Goal: Obtain resource: Download file/media

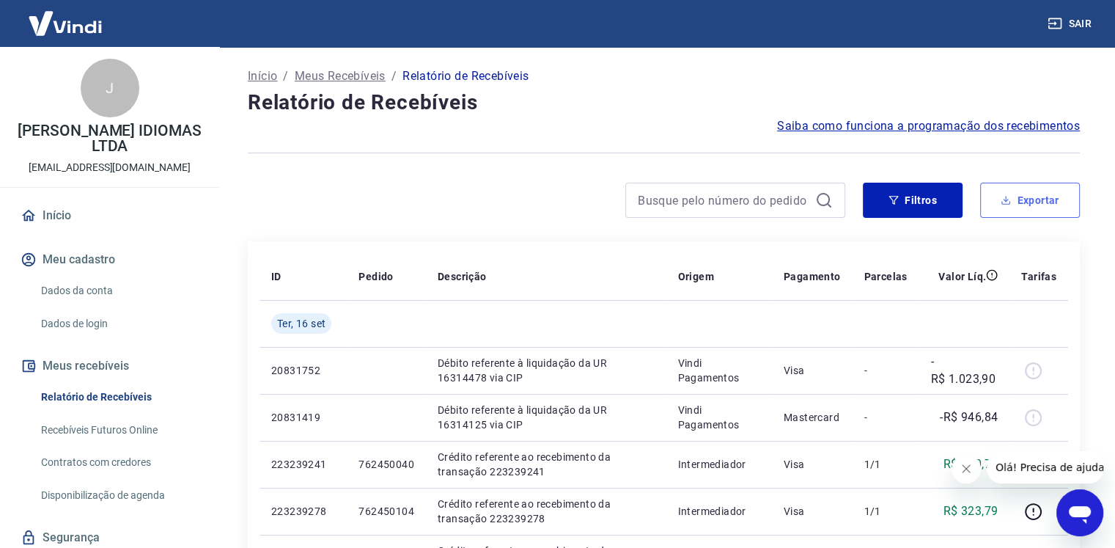
click at [1012, 200] on button "Exportar" at bounding box center [1030, 200] width 100 height 35
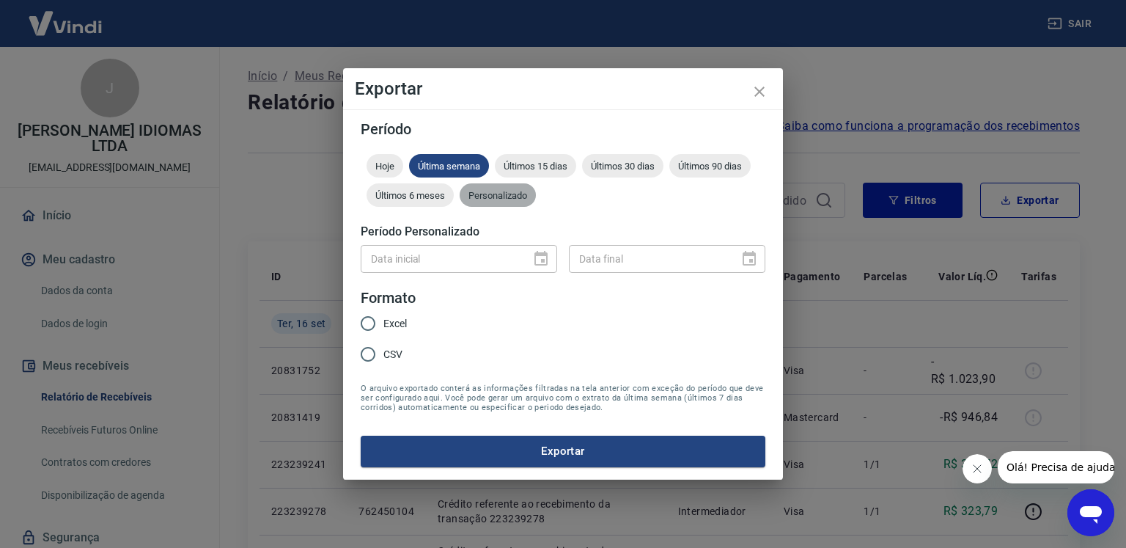
click at [511, 196] on span "Personalizado" at bounding box center [498, 195] width 76 height 11
click at [538, 262] on icon "Choose date" at bounding box center [541, 259] width 18 height 18
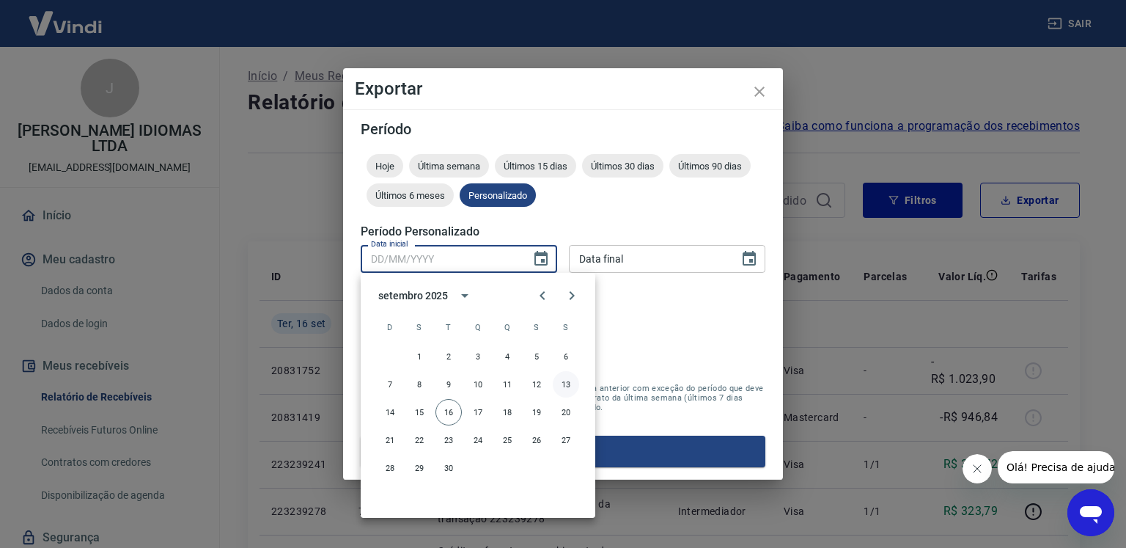
click at [563, 388] on button "13" at bounding box center [566, 384] width 26 height 26
type input "[DATE]"
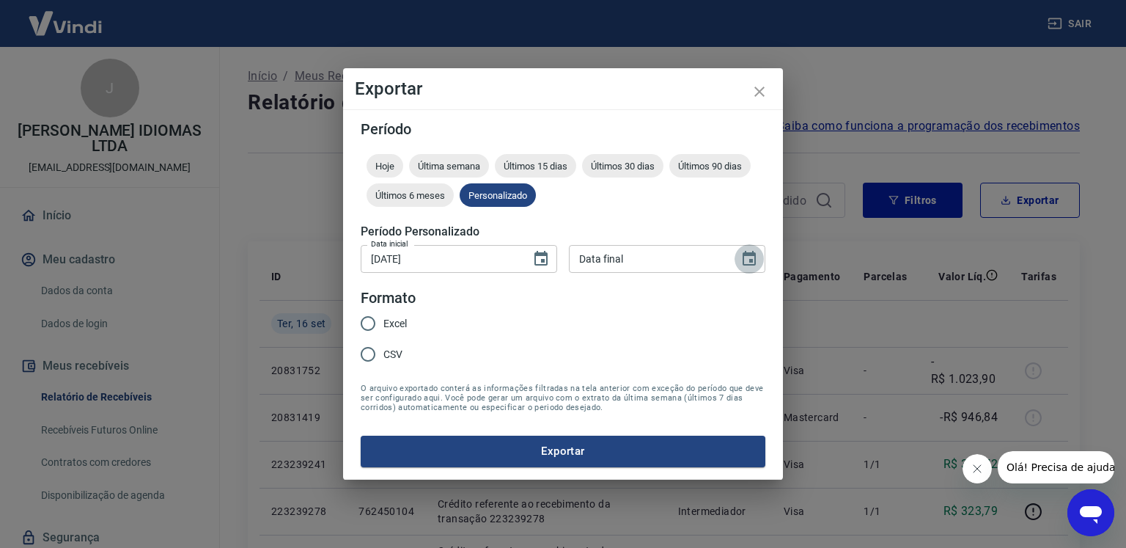
click at [751, 253] on icon "Choose date" at bounding box center [749, 258] width 13 height 15
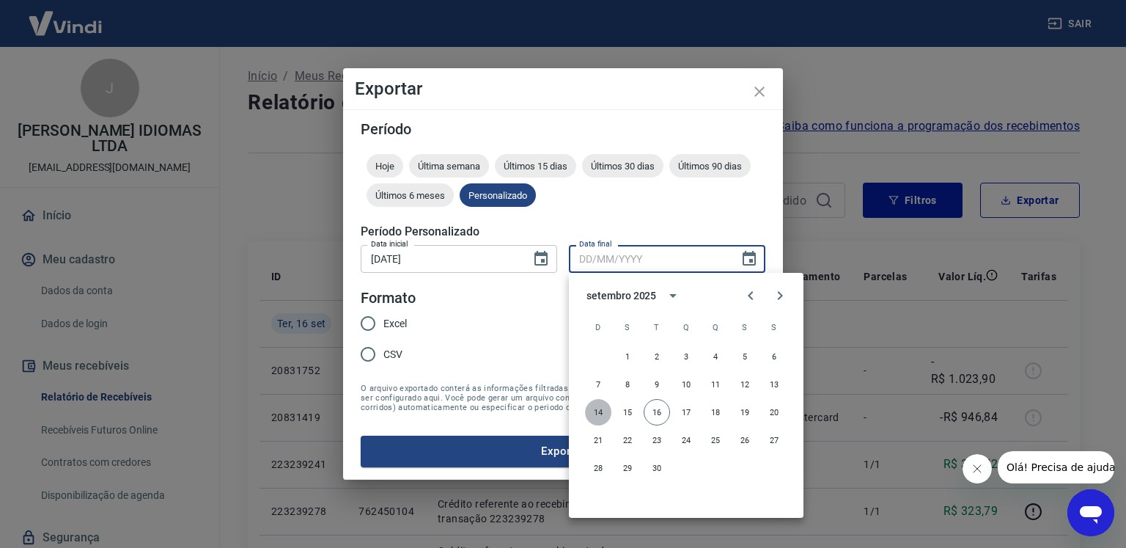
click at [601, 410] on button "14" at bounding box center [598, 412] width 26 height 26
type input "[DATE]"
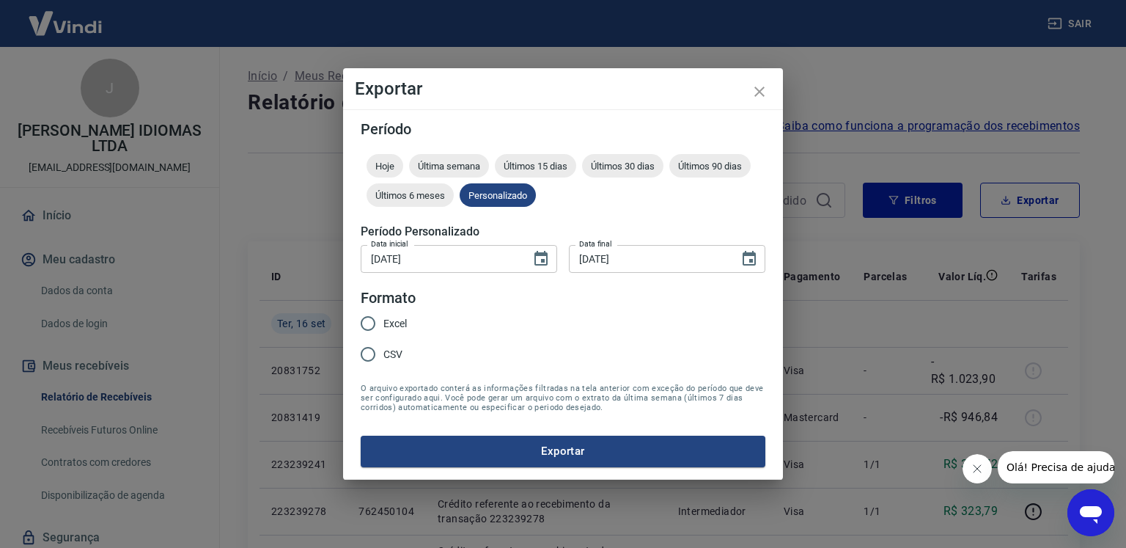
click at [386, 320] on span "Excel" at bounding box center [394, 323] width 23 height 15
click at [383, 320] on input "Excel" at bounding box center [368, 323] width 31 height 31
radio input "true"
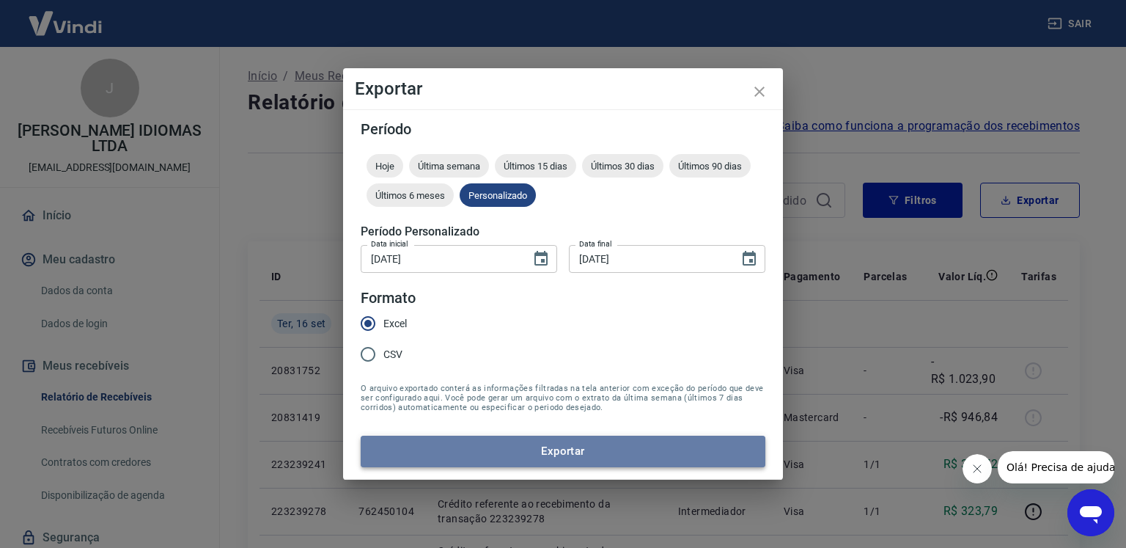
click at [500, 448] on button "Exportar" at bounding box center [563, 451] width 405 height 31
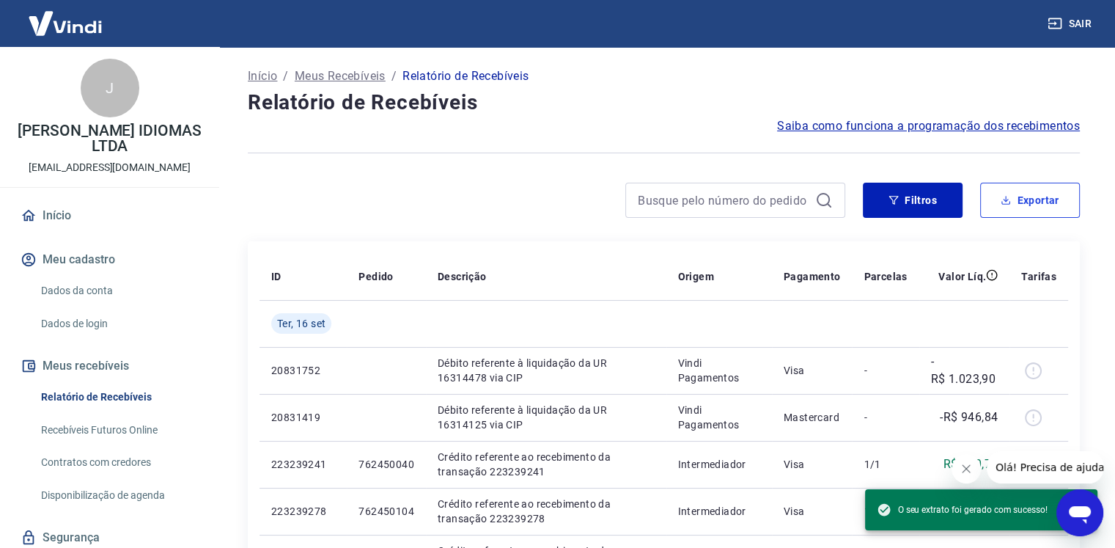
click at [1024, 195] on button "Exportar" at bounding box center [1030, 200] width 100 height 35
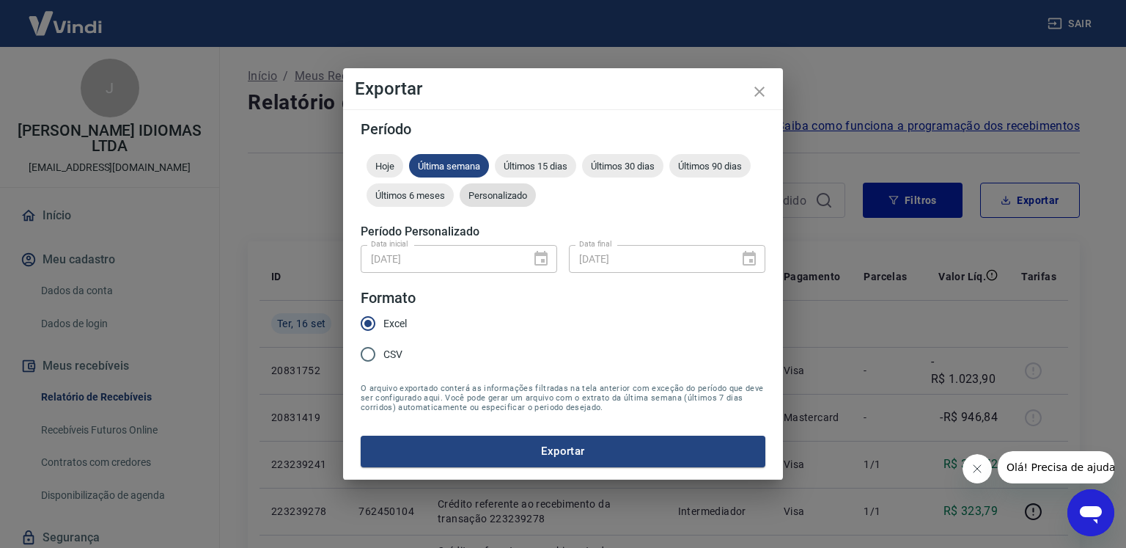
click at [485, 202] on div "Personalizado" at bounding box center [498, 194] width 76 height 23
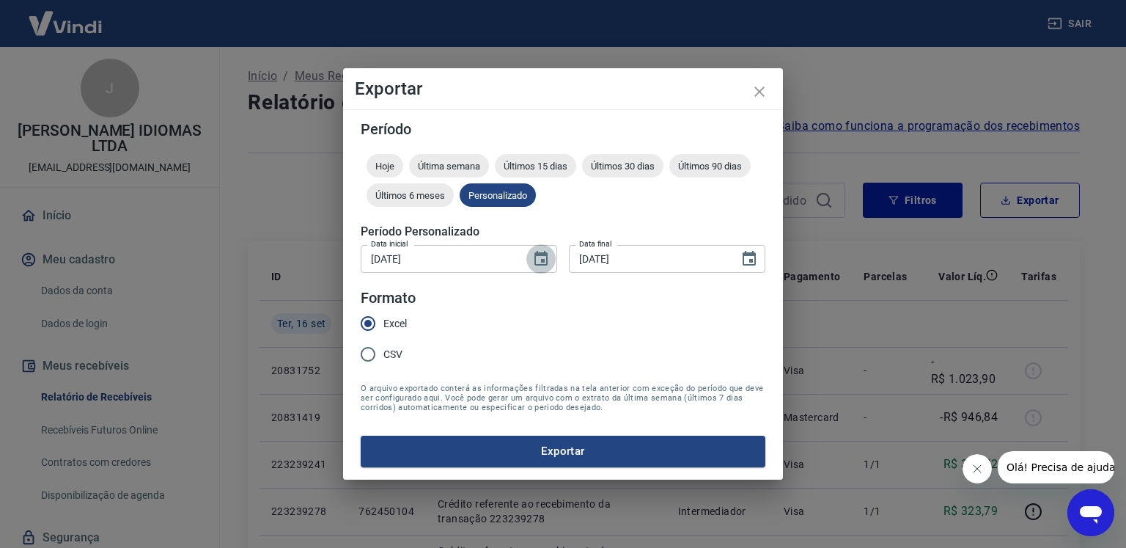
click at [531, 261] on button "Choose date, selected date is 13 de set de 2025" at bounding box center [540, 258] width 29 height 29
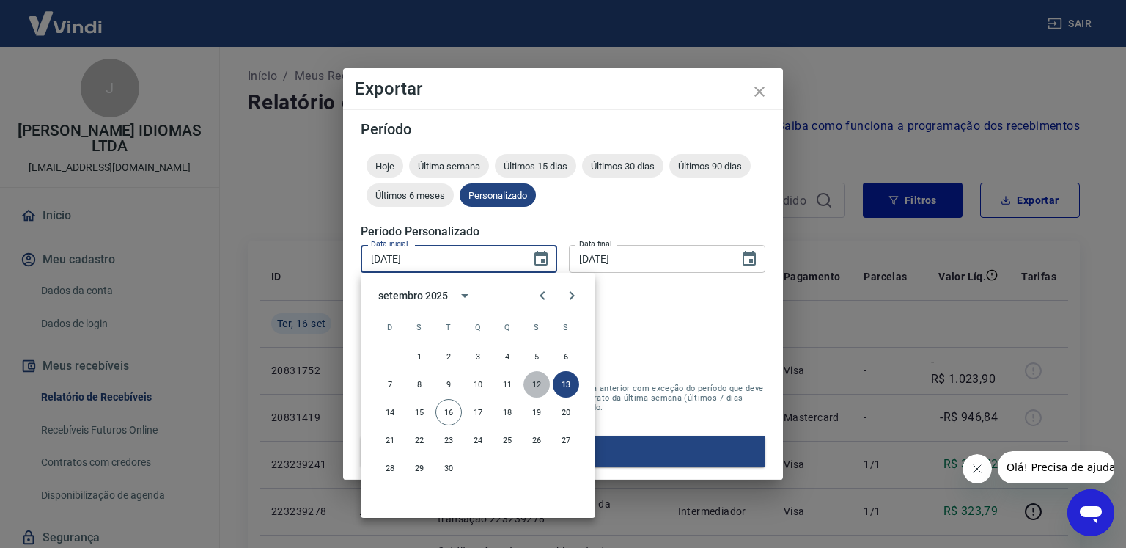
click at [537, 387] on button "12" at bounding box center [537, 384] width 26 height 26
type input "[DATE]"
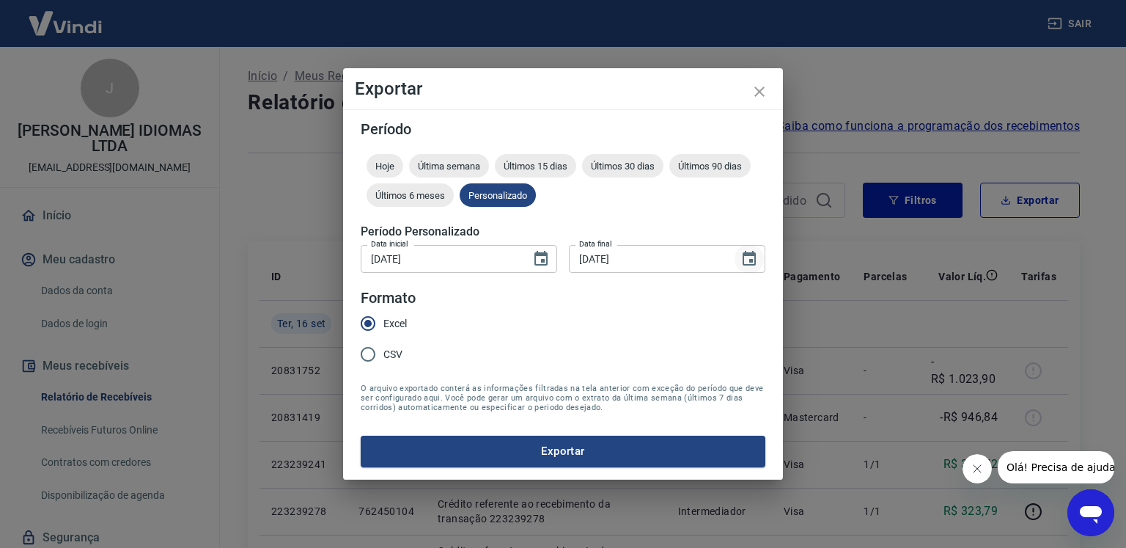
click at [748, 260] on icon "Choose date, selected date is 14 de set de 2025" at bounding box center [750, 259] width 18 height 18
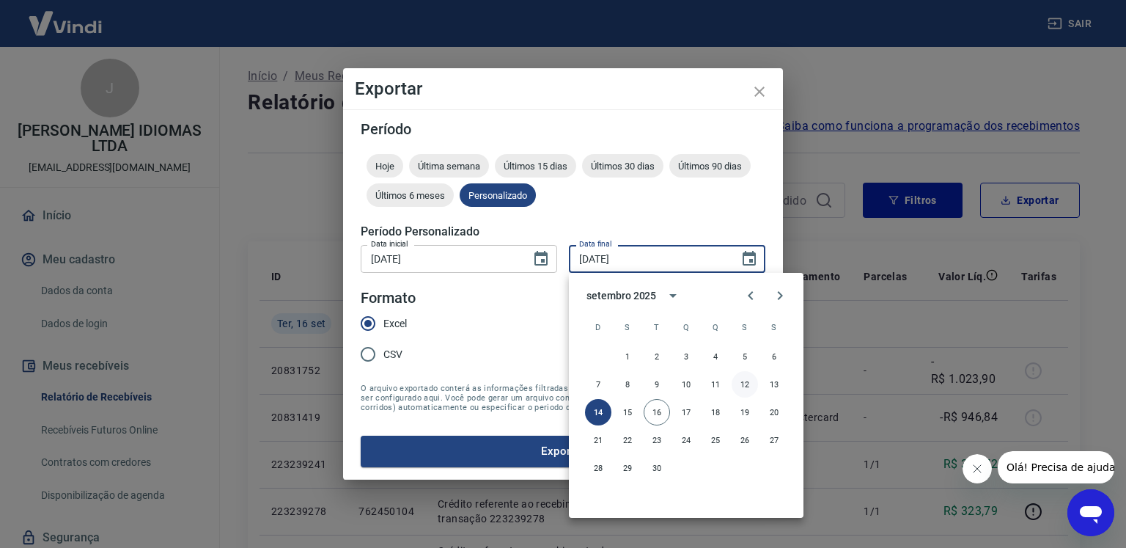
click at [741, 387] on button "12" at bounding box center [745, 384] width 26 height 26
type input "[DATE]"
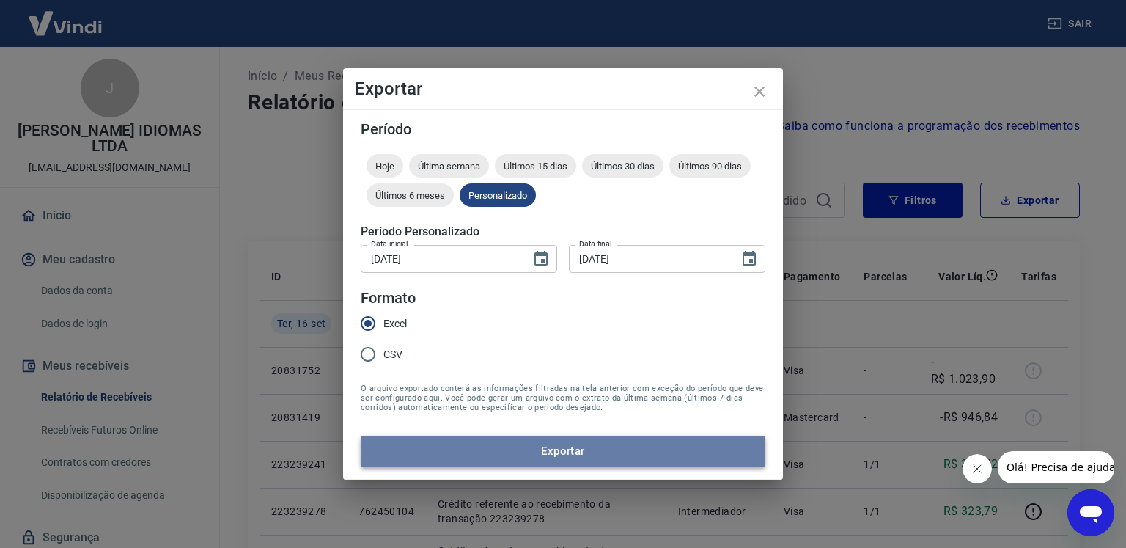
click at [585, 442] on button "Exportar" at bounding box center [563, 451] width 405 height 31
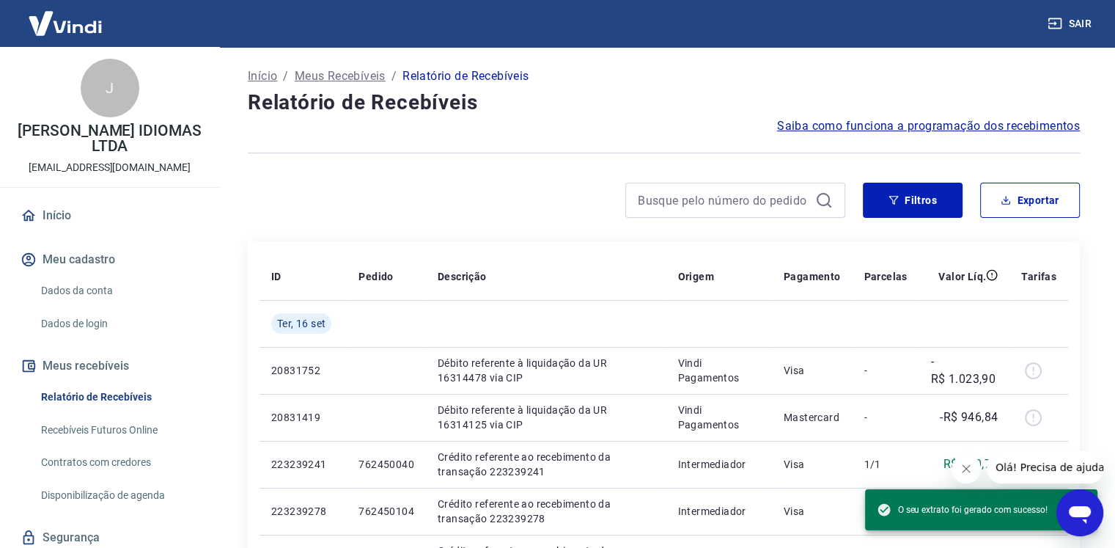
click at [1081, 511] on icon "Abrir janela de mensagens" at bounding box center [1080, 515] width 22 height 18
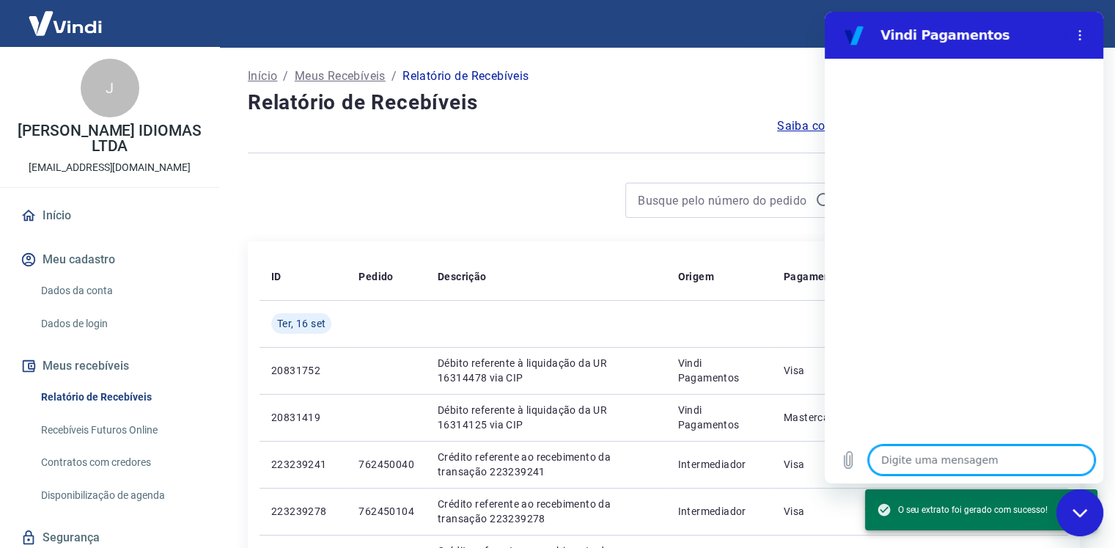
type textarea "T"
type textarea "x"
type textarea "Ta"
type textarea "x"
type textarea "Tax"
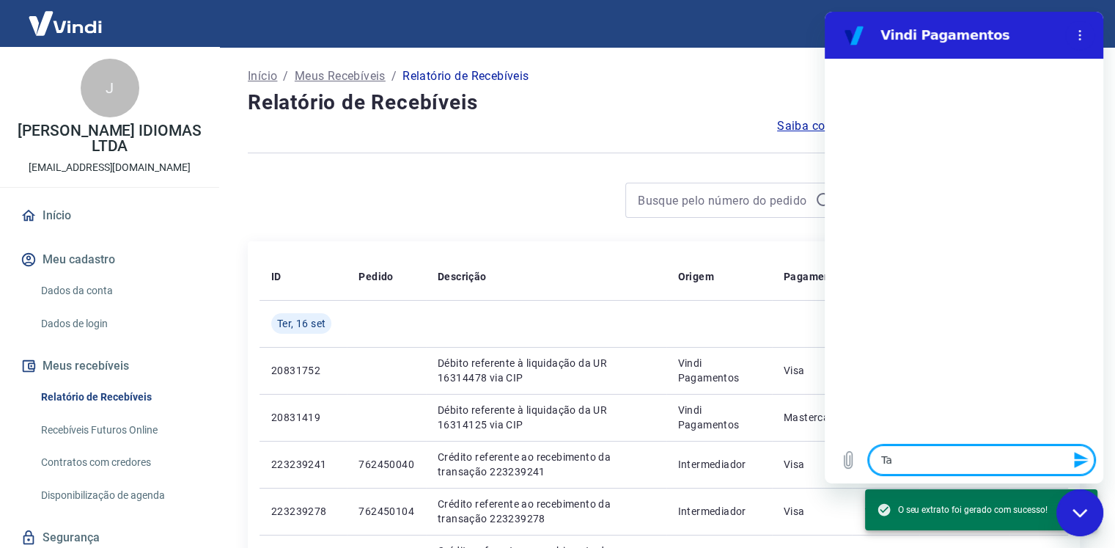
type textarea "x"
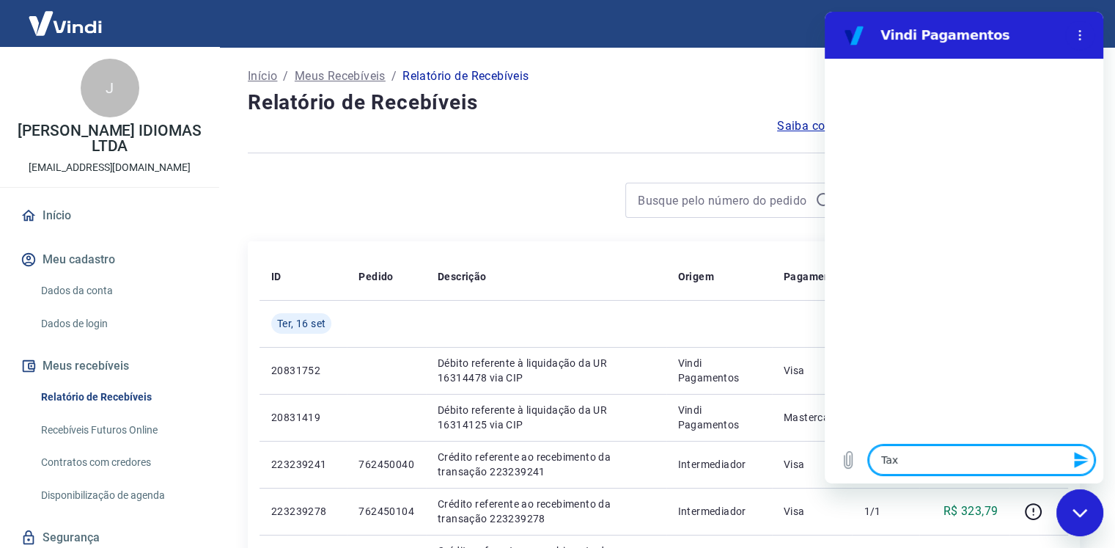
type textarea "Taxa"
type textarea "x"
type textarea "Taxas"
type textarea "x"
type textarea "Taxas"
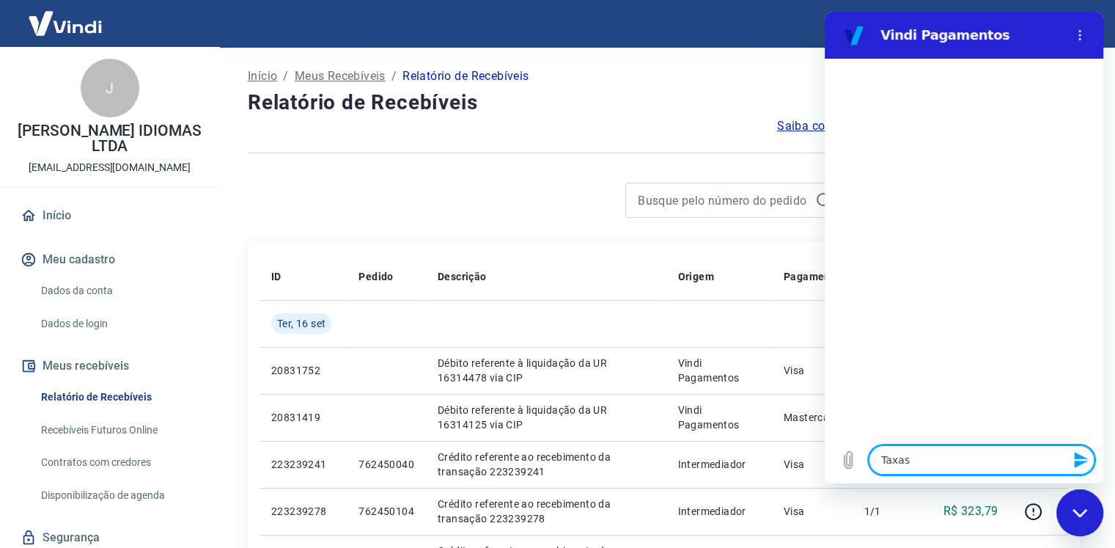
type textarea "x"
type textarea "Taxas c"
type textarea "x"
type textarea "Taxas co"
type textarea "x"
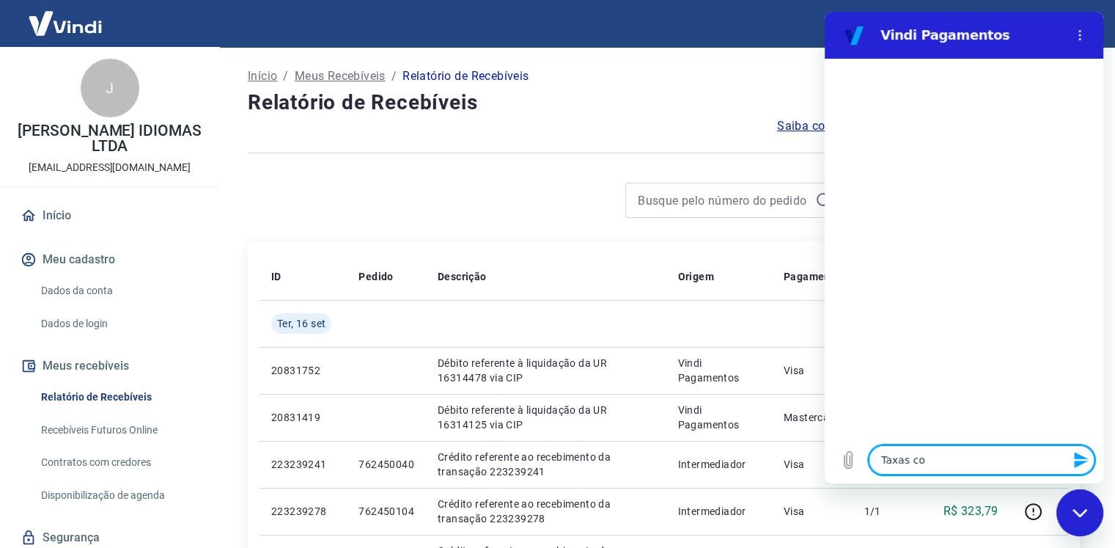
type textarea "Taxas cob"
type textarea "x"
type textarea "Taxas cobr"
type textarea "x"
type textarea "Taxas cobra"
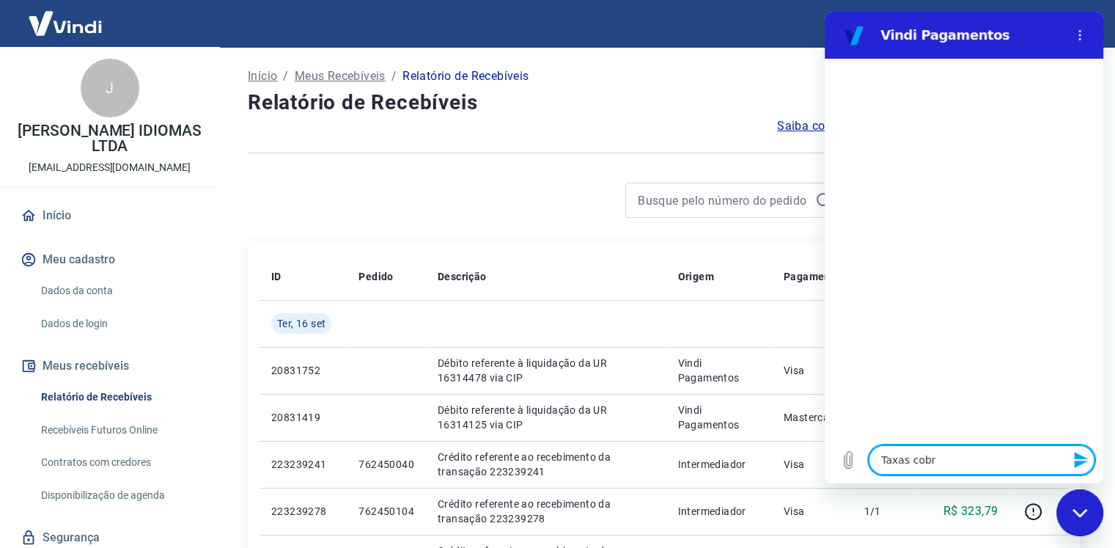
type textarea "x"
type textarea "Taxas cobrad"
type textarea "x"
type textarea "Taxas cobrada"
type textarea "x"
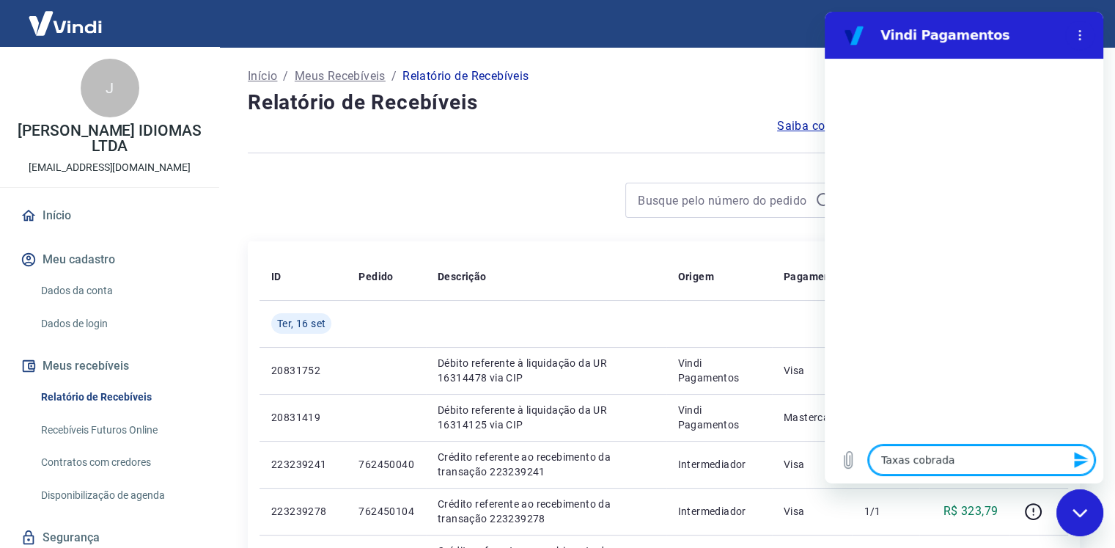
type textarea "Taxas cobradas"
type textarea "x"
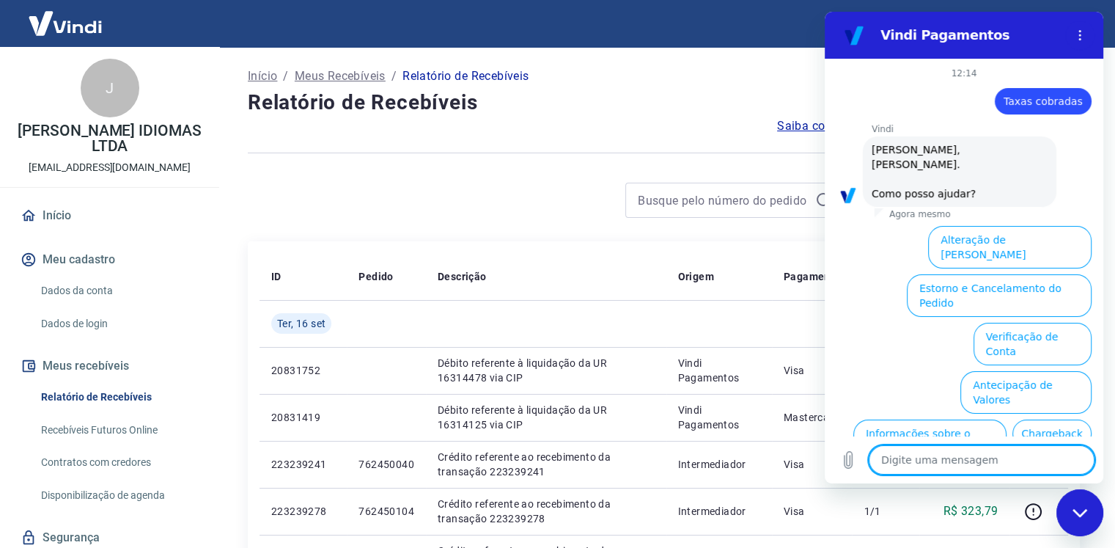
scroll to position [73, 0]
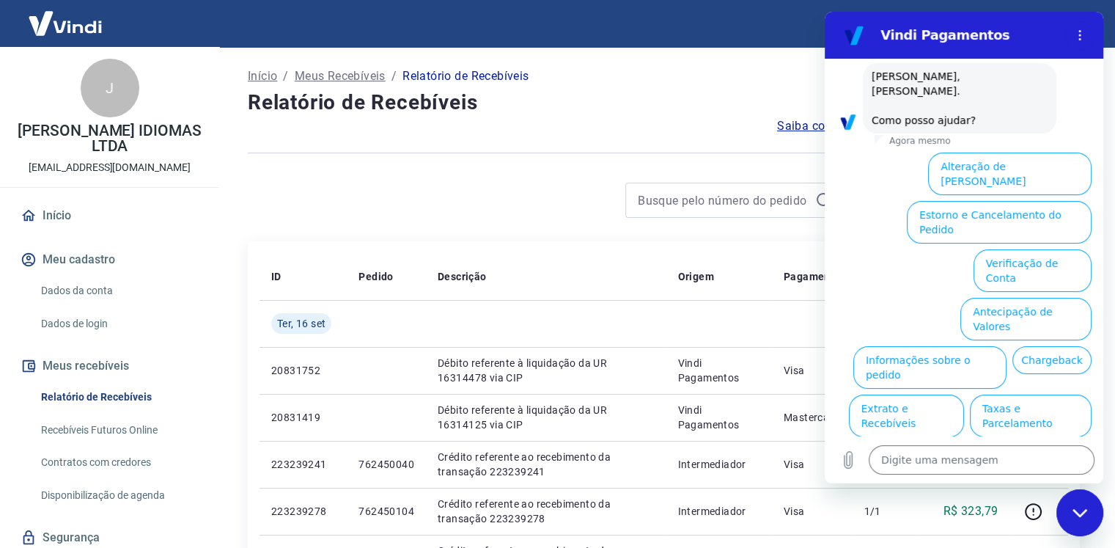
click at [1084, 507] on div "Fechar janela de mensagens" at bounding box center [1080, 513] width 44 height 44
type textarea "x"
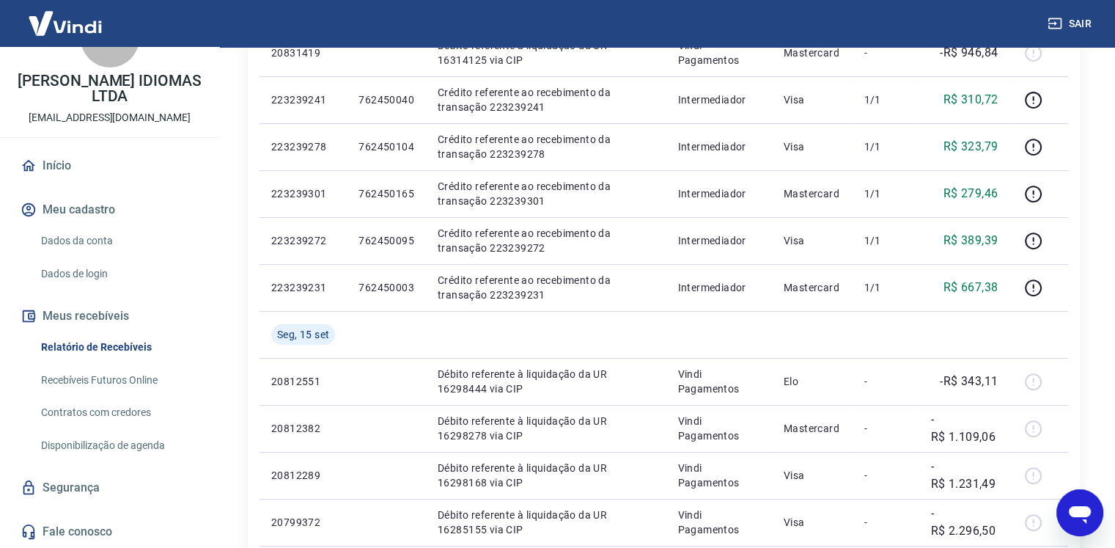
scroll to position [367, 0]
click at [94, 530] on link "Fale conosco" at bounding box center [110, 531] width 184 height 32
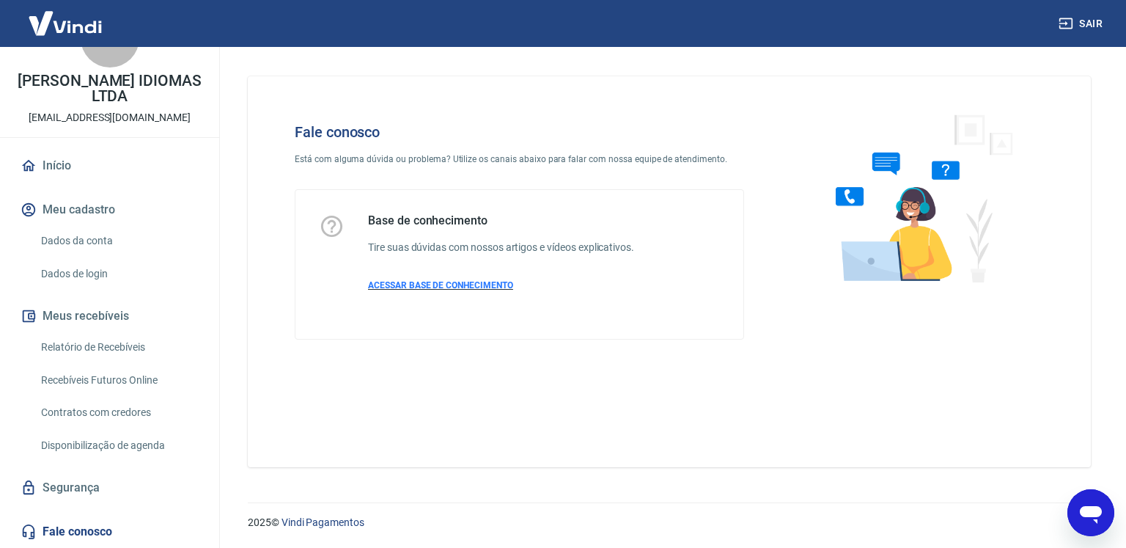
click at [438, 286] on span "ACESSAR BASE DE CONHECIMENTO" at bounding box center [440, 285] width 145 height 10
click at [32, 535] on icon at bounding box center [29, 532] width 16 height 16
